Goal: Information Seeking & Learning: Compare options

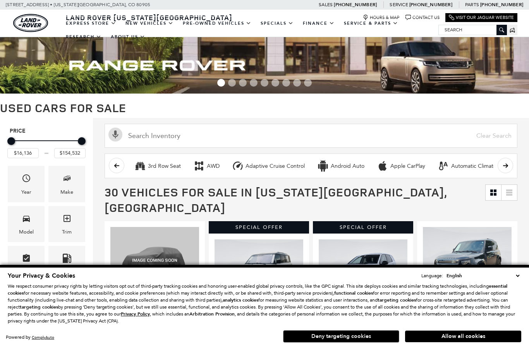
click at [321, 343] on button "Deny targeting cookies" at bounding box center [341, 337] width 116 height 12
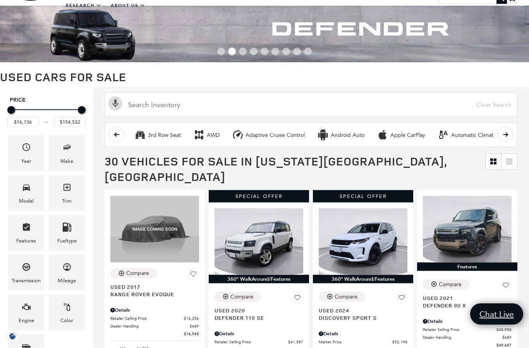
scroll to position [57, 0]
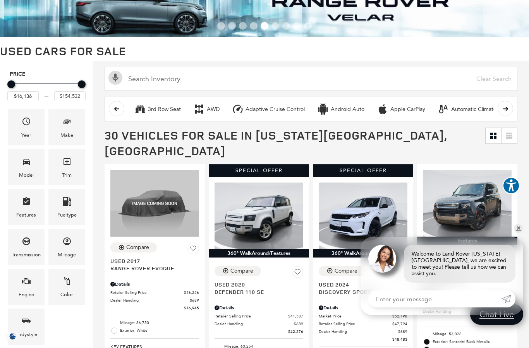
click at [510, 106] on button "scroll right" at bounding box center [504, 108] width 15 height 15
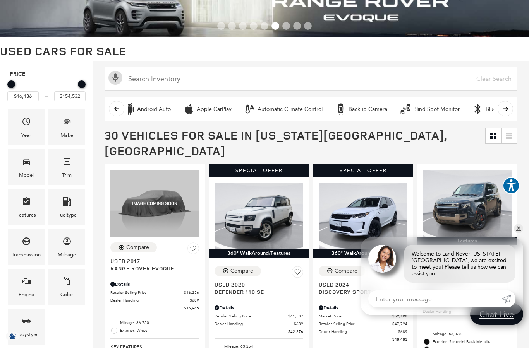
click at [512, 107] on button "scroll right" at bounding box center [504, 108] width 15 height 15
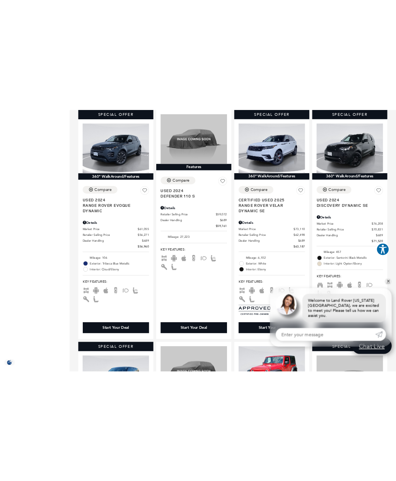
scroll to position [808, 0]
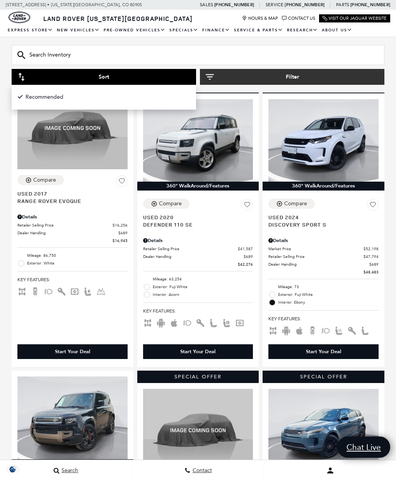
click at [20, 81] on icon "button" at bounding box center [21, 77] width 8 height 8
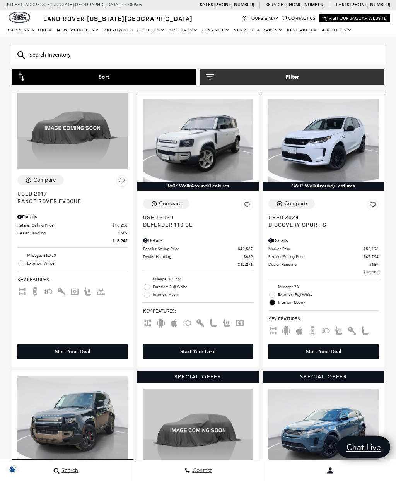
click at [28, 78] on button "Sort" at bounding box center [104, 77] width 185 height 16
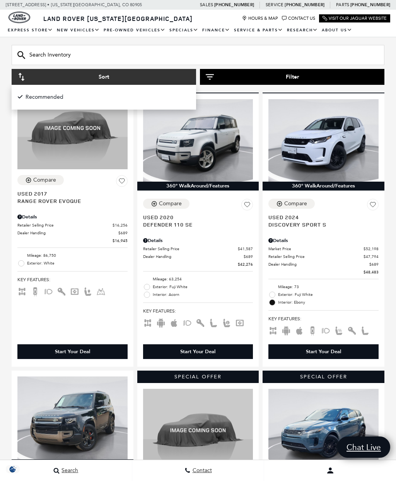
click at [219, 79] on button "Filter" at bounding box center [292, 77] width 185 height 16
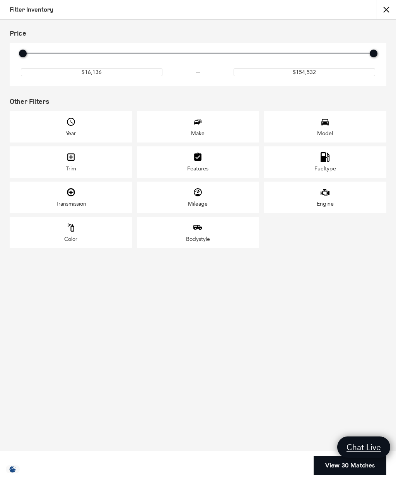
click at [209, 53] on div "Price" at bounding box center [198, 54] width 358 height 14
type input "$89,636"
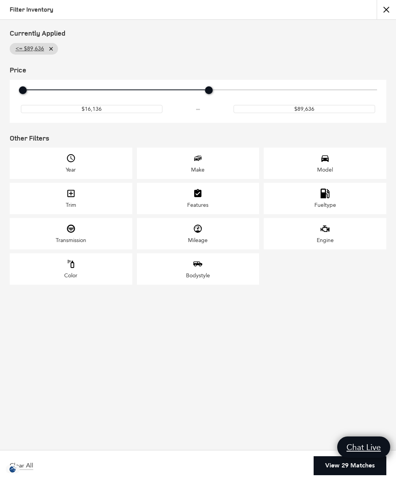
scroll to position [6, 0]
click at [382, 12] on button "close" at bounding box center [386, 9] width 19 height 19
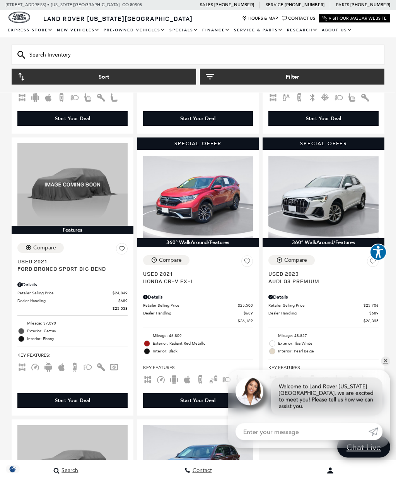
scroll to position [1553, 0]
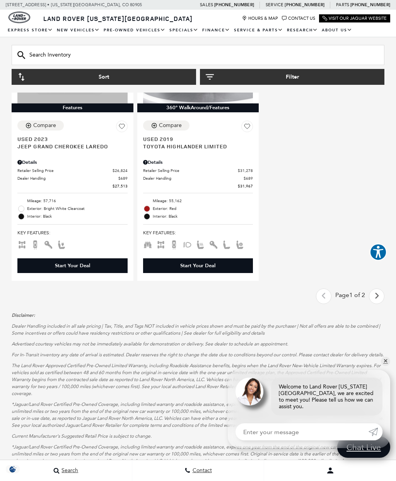
click at [374, 290] on link "Next - Page" at bounding box center [377, 297] width 17 height 14
